Goal: Information Seeking & Learning: Find specific fact

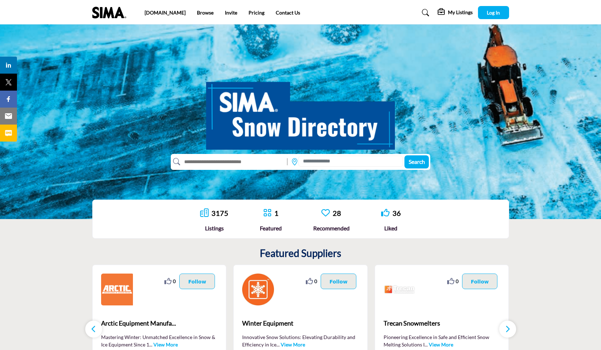
click at [218, 161] on input "text" at bounding box center [232, 161] width 104 height 11
type input "**********"
click at [415, 162] on button "Search" at bounding box center [416, 161] width 24 height 13
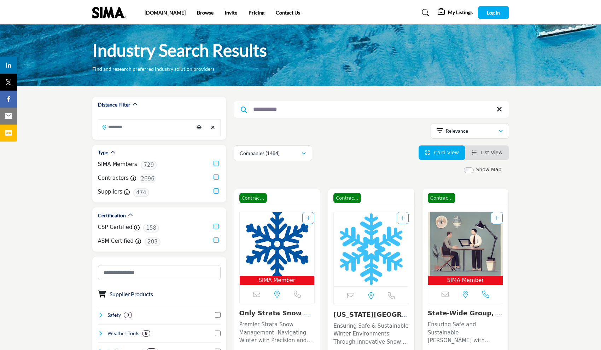
scroll to position [99, 0]
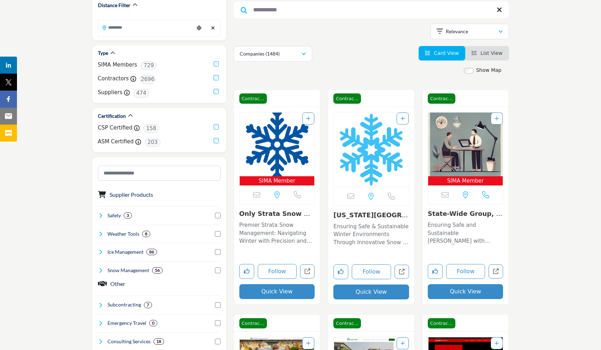
click at [274, 214] on link "Only Strata Snow Rem..." at bounding box center [276, 217] width 74 height 15
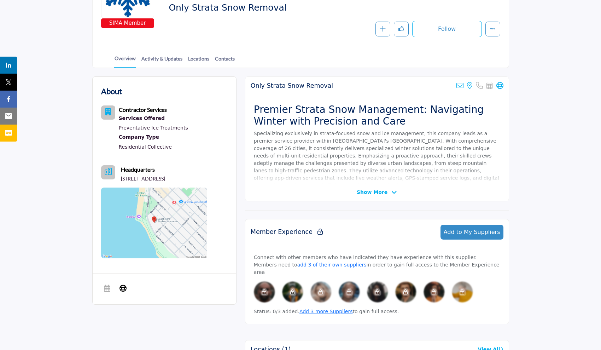
scroll to position [128, 0]
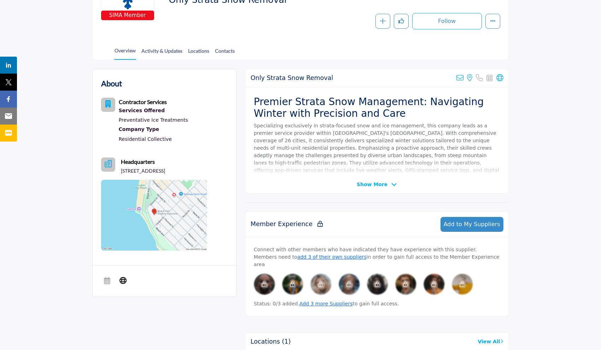
click at [383, 185] on span "Show More" at bounding box center [372, 184] width 31 height 7
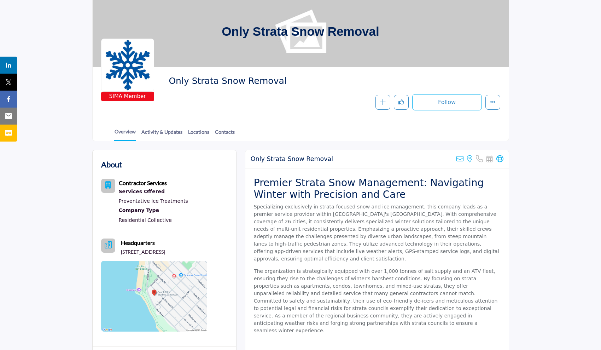
scroll to position [36, 0]
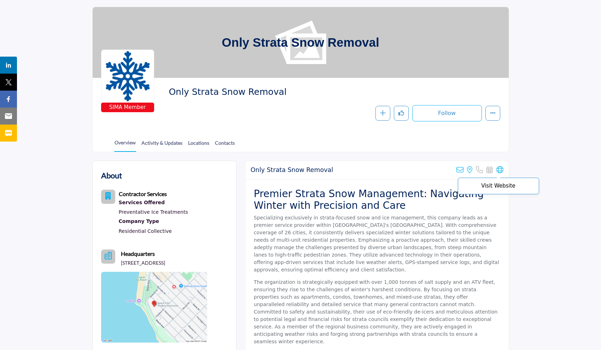
click at [499, 171] on icon at bounding box center [499, 169] width 7 height 7
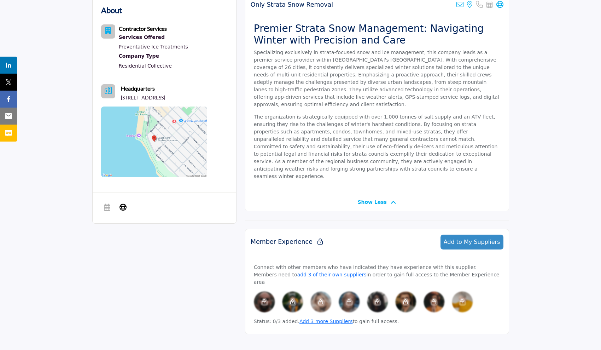
scroll to position [223, 0]
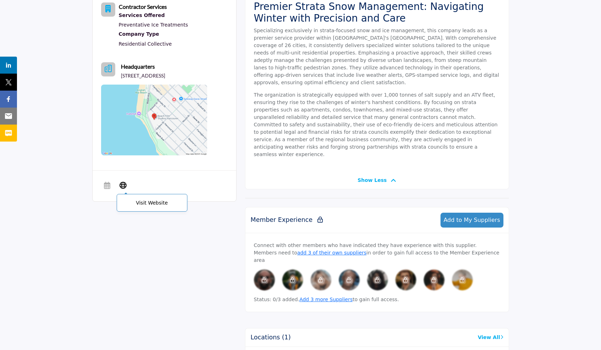
click at [123, 184] on icon at bounding box center [122, 185] width 7 height 8
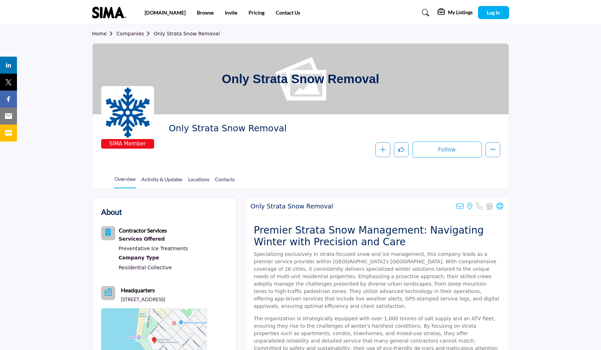
scroll to position [0, 0]
click at [490, 13] on span "Log In" at bounding box center [493, 13] width 13 height 6
